Goal: Information Seeking & Learning: Learn about a topic

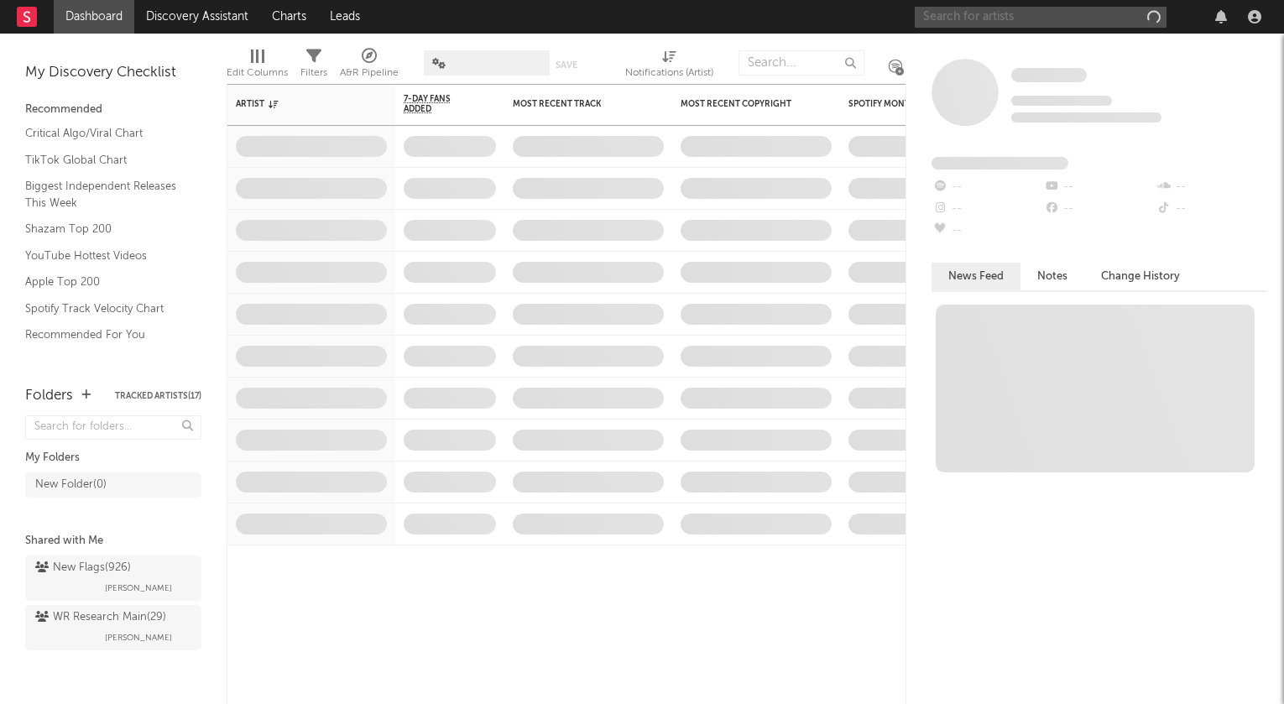
click at [944, 19] on input "text" at bounding box center [1041, 17] width 252 height 21
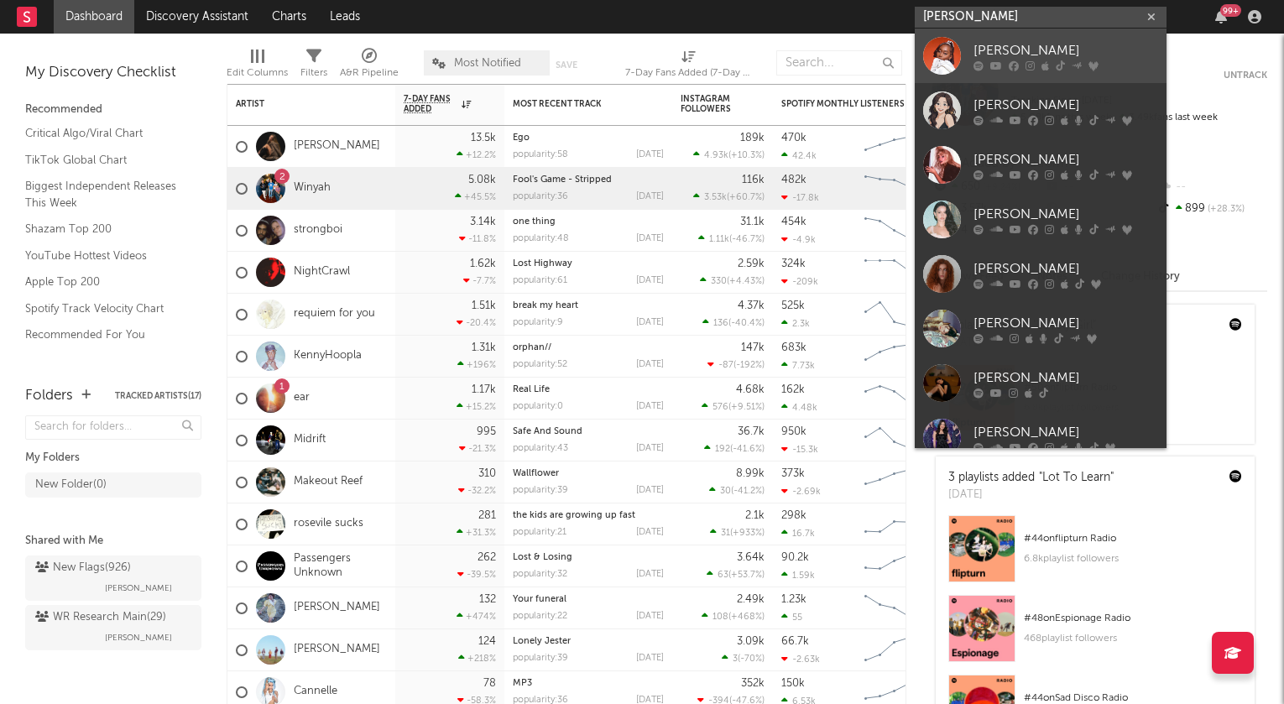
type input "[PERSON_NAME]"
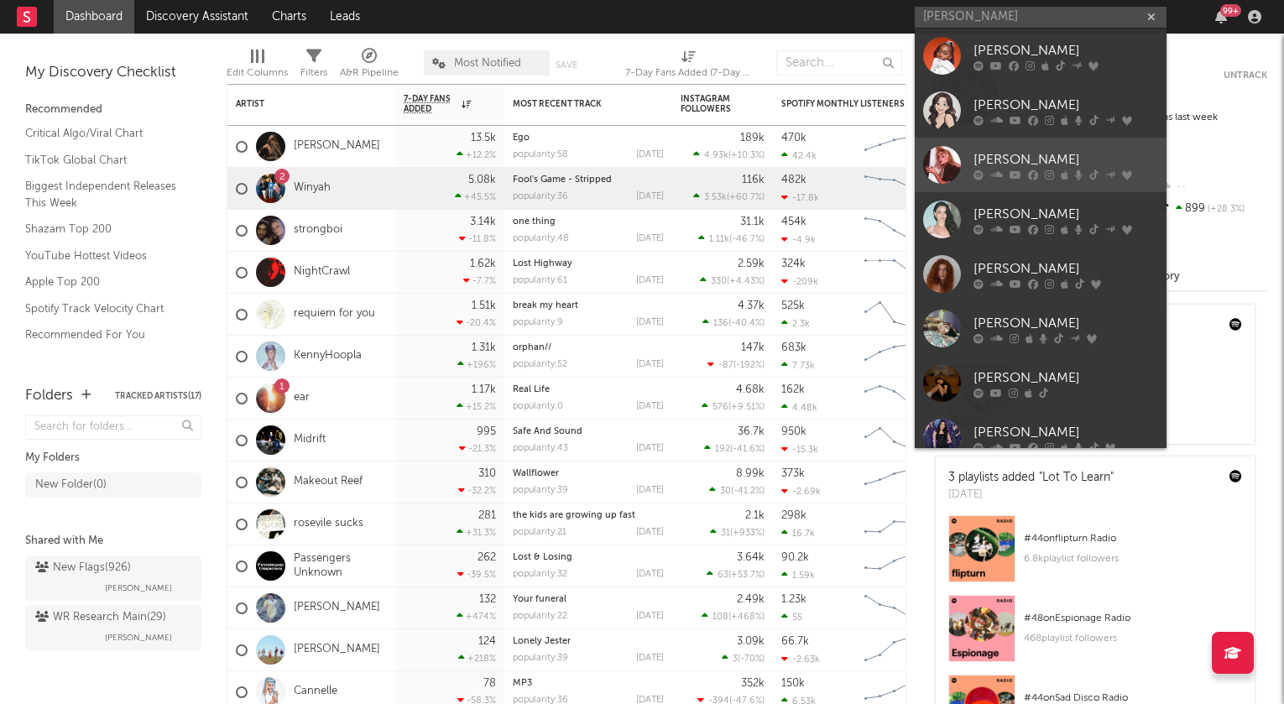
click at [1024, 154] on div "[PERSON_NAME]" at bounding box center [1066, 159] width 185 height 20
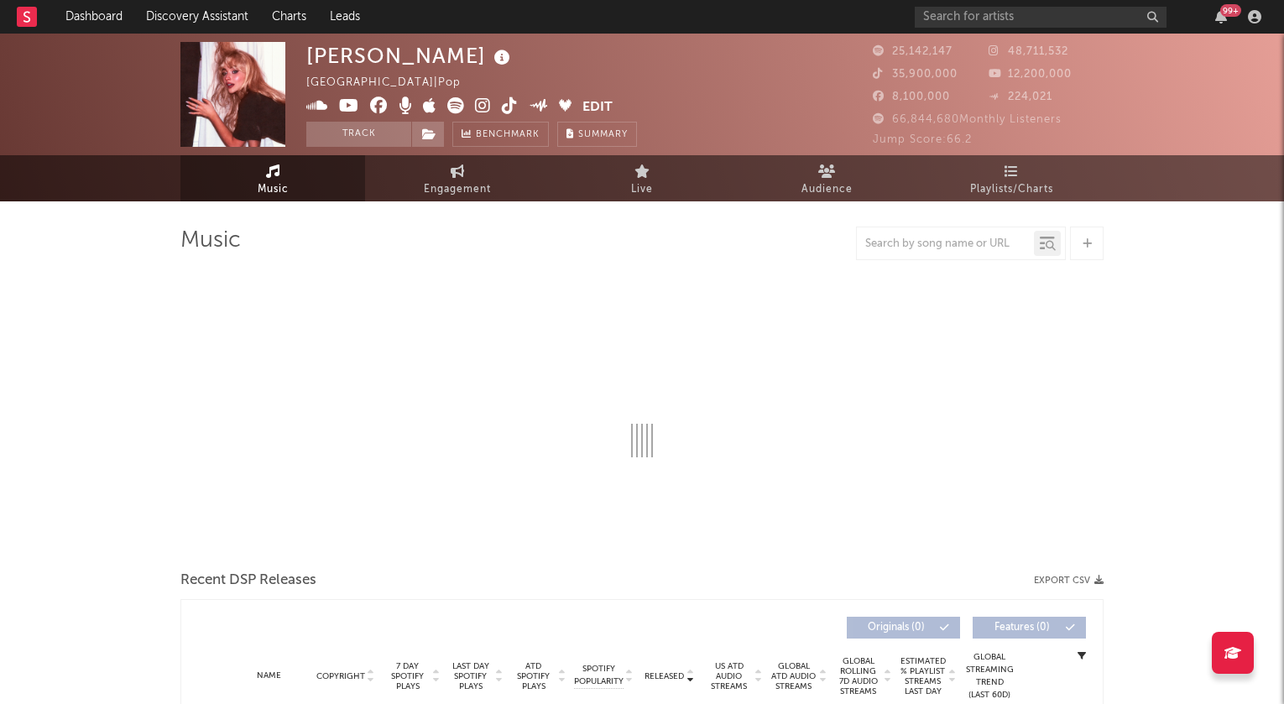
select select "6m"
